Goal: Find specific page/section: Find specific page/section

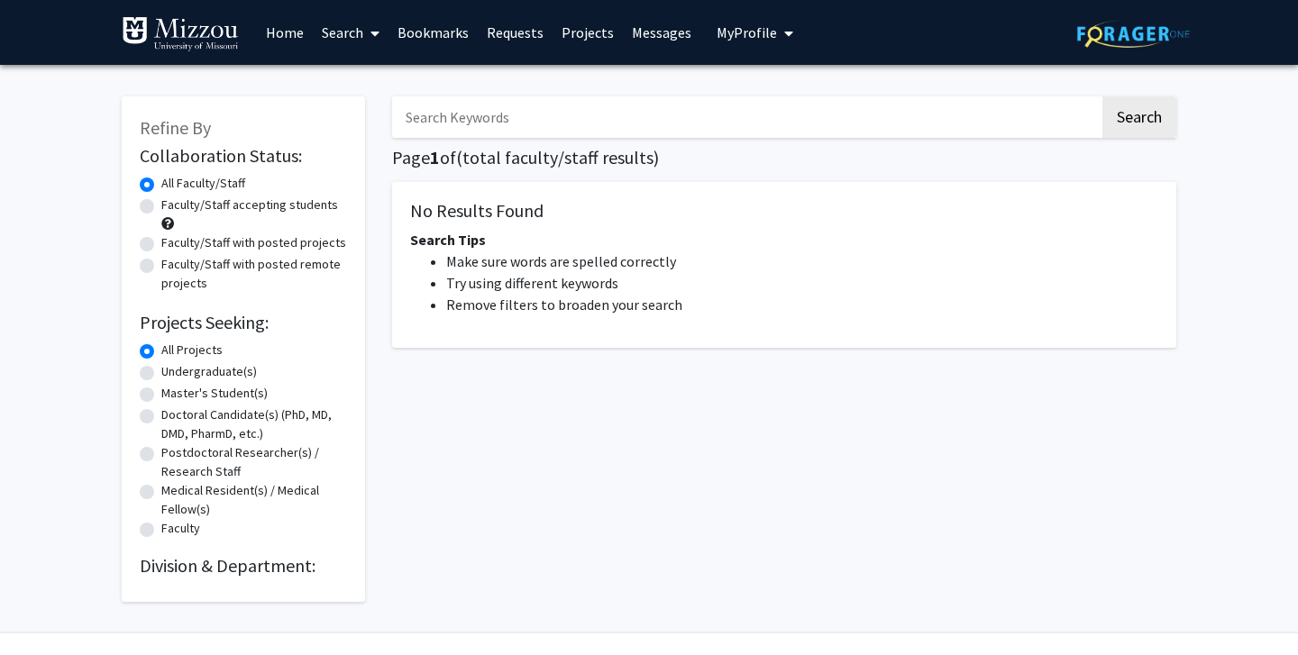
click at [543, 114] on input "Search Keywords" at bounding box center [746, 116] width 708 height 41
click at [1102, 96] on button "Search" at bounding box center [1139, 116] width 74 height 41
click at [553, 118] on input "carolyn" at bounding box center [746, 116] width 708 height 41
type input "carolyn orbann"
click at [1102, 96] on button "Search" at bounding box center [1139, 116] width 74 height 41
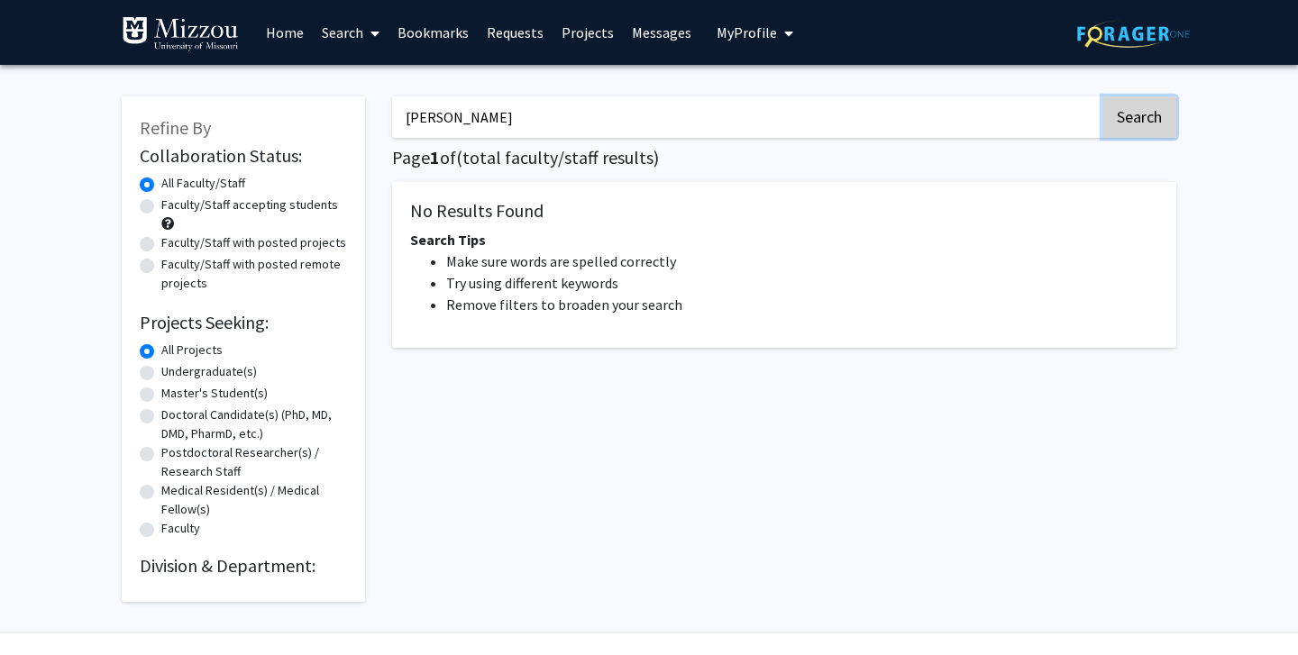
click at [1152, 114] on button "Search" at bounding box center [1139, 116] width 74 height 41
click at [343, 36] on link "Search" at bounding box center [351, 32] width 76 height 63
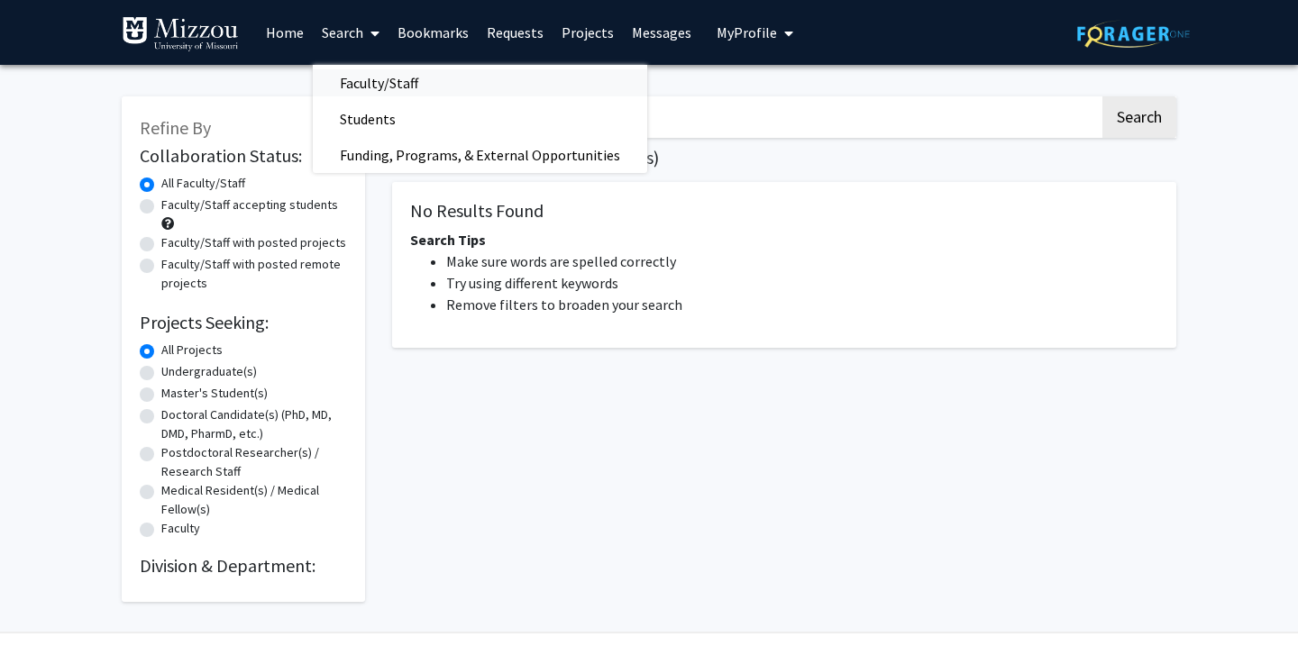
click at [368, 81] on span "Faculty/Staff" at bounding box center [379, 83] width 132 height 36
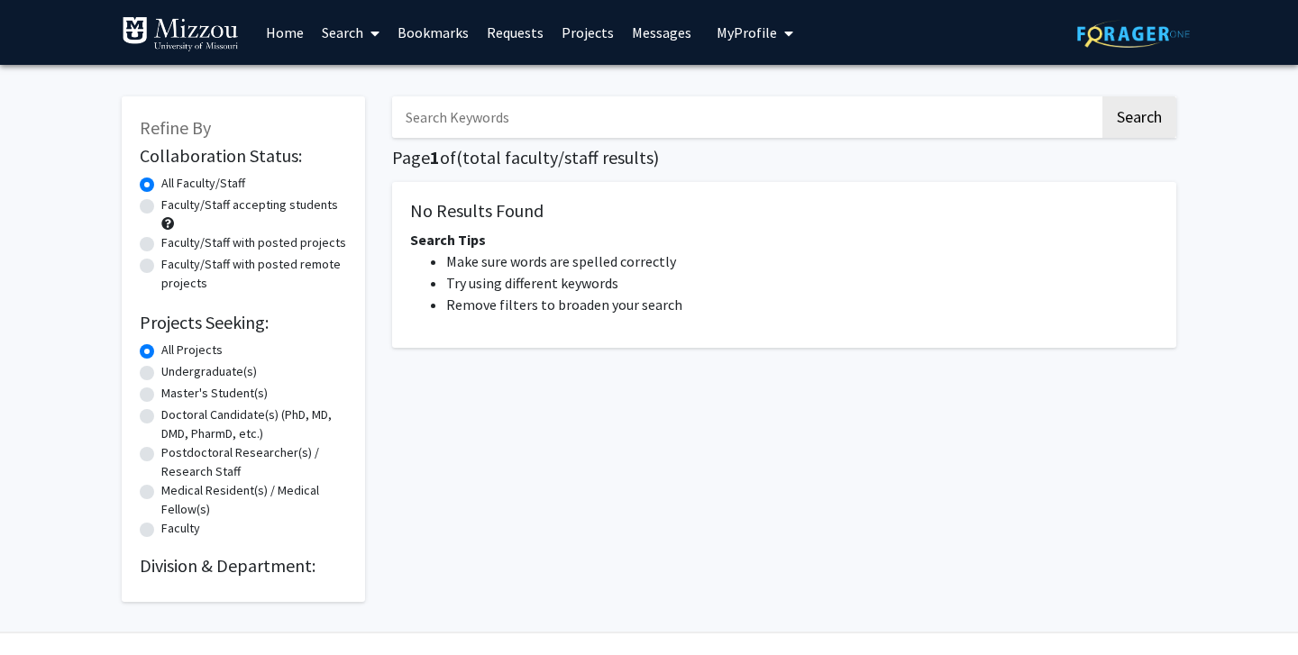
click at [375, 32] on icon at bounding box center [374, 33] width 9 height 14
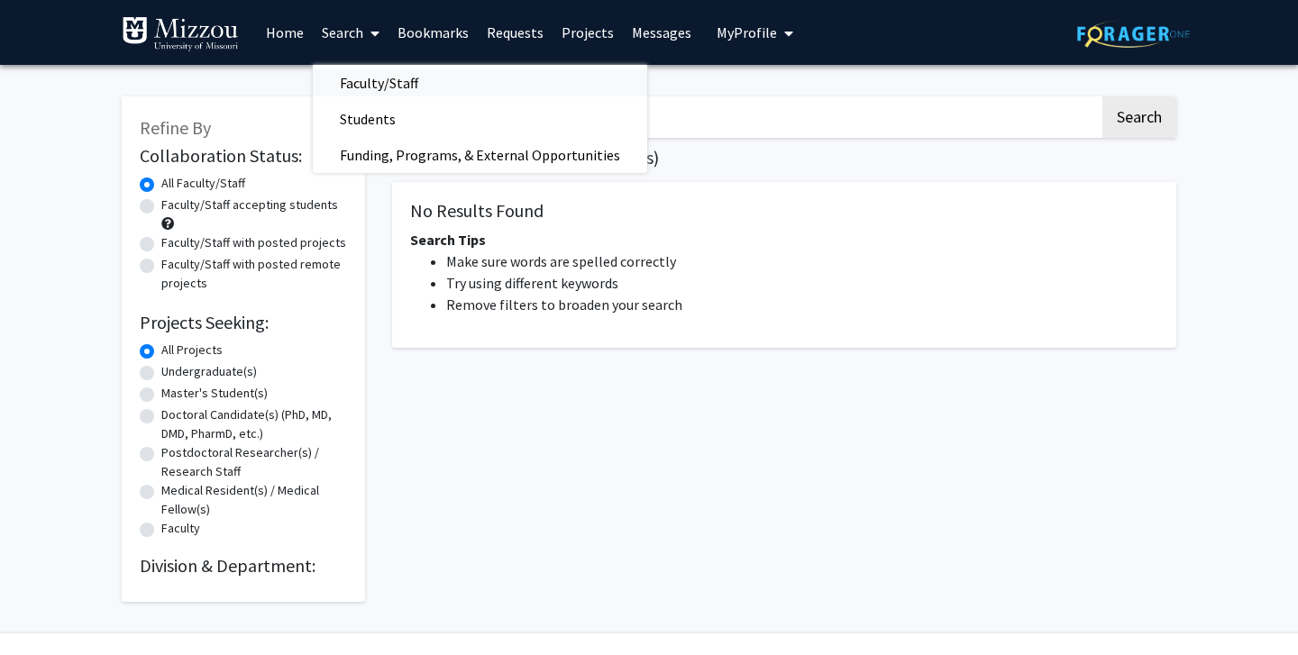
click at [367, 77] on span "Faculty/Staff" at bounding box center [379, 83] width 132 height 36
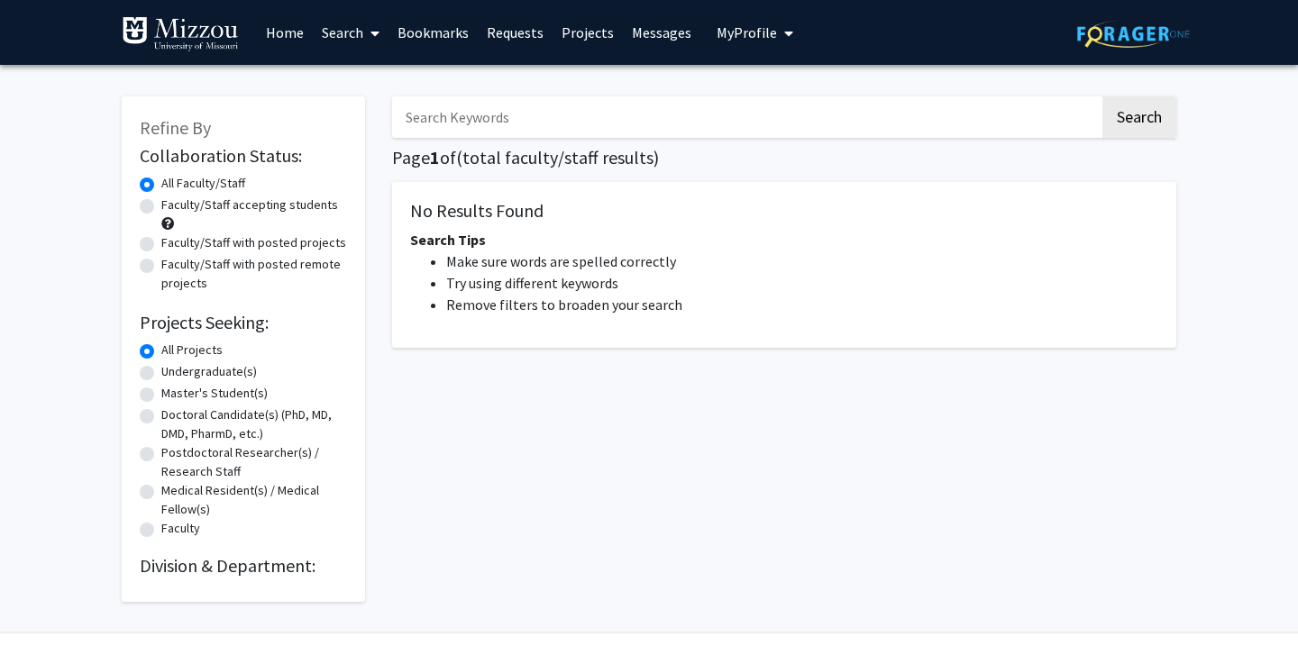
click at [352, 29] on link "Search" at bounding box center [351, 32] width 76 height 63
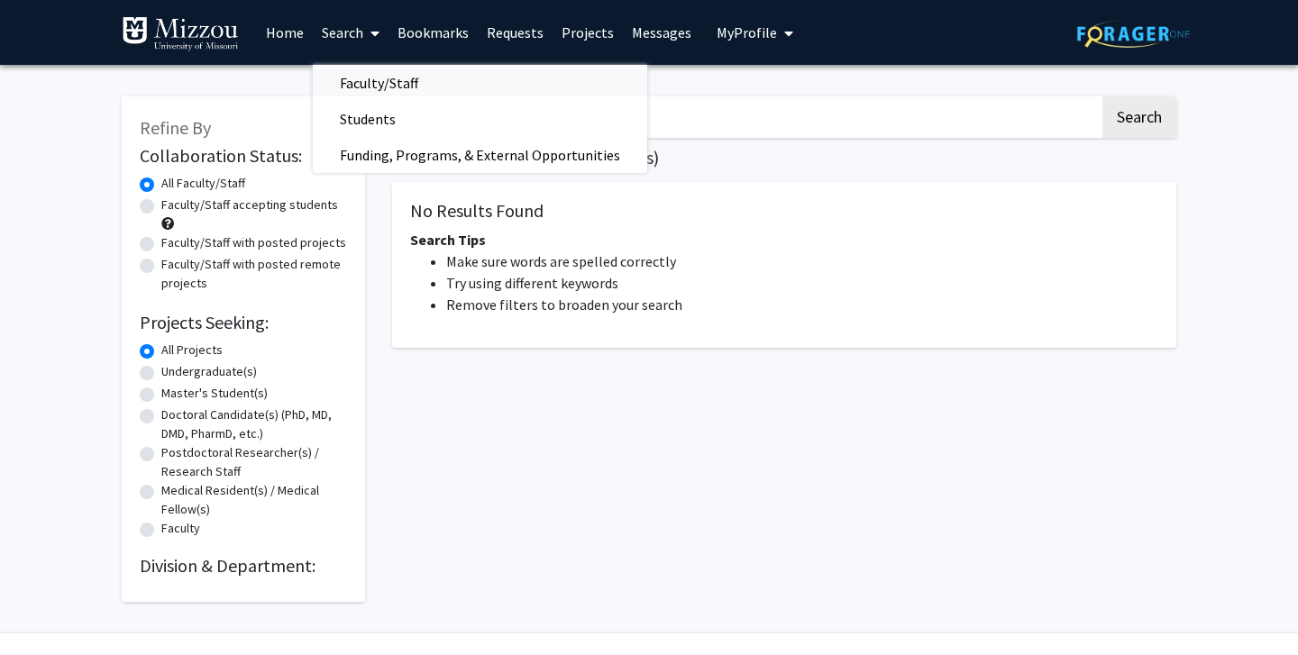
click at [372, 81] on span "Faculty/Staff" at bounding box center [379, 83] width 132 height 36
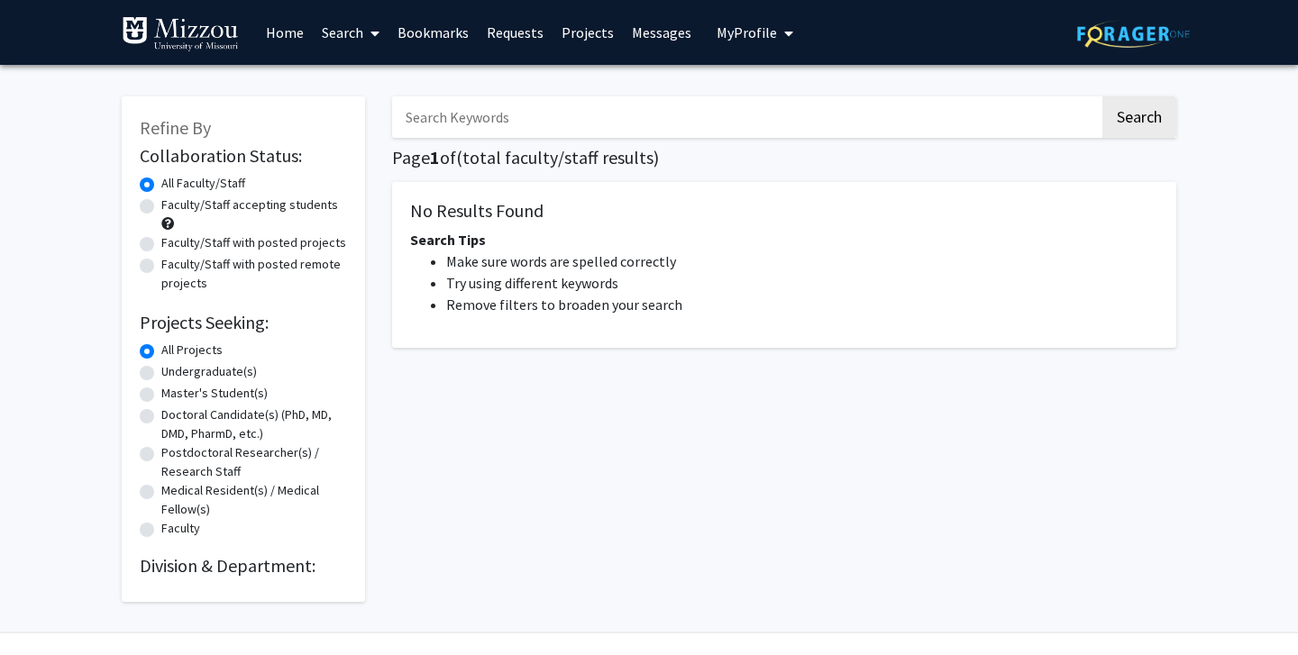
click at [538, 151] on h1 "Page 1 of ( total faculty/staff results)" at bounding box center [784, 158] width 784 height 22
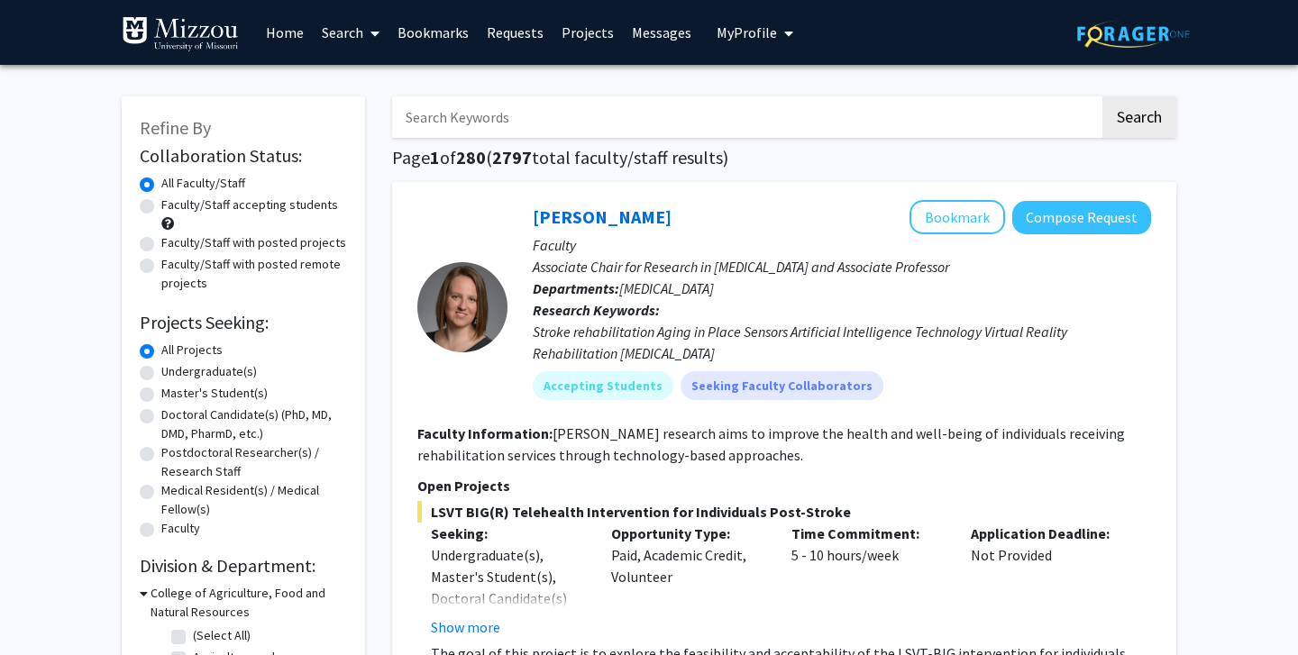
click at [498, 112] on input "Search Keywords" at bounding box center [746, 116] width 708 height 41
type input "carolyn"
click at [1102, 96] on button "Search" at bounding box center [1139, 116] width 74 height 41
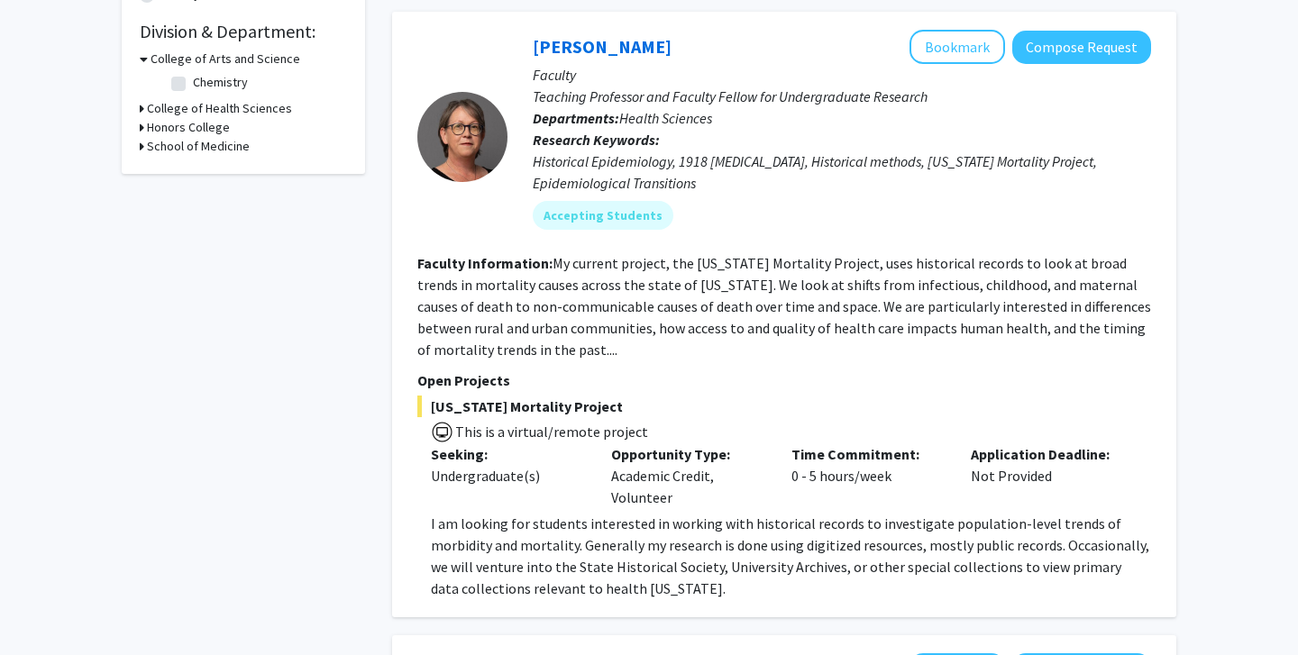
scroll to position [542, 0]
